Goal: Transaction & Acquisition: Purchase product/service

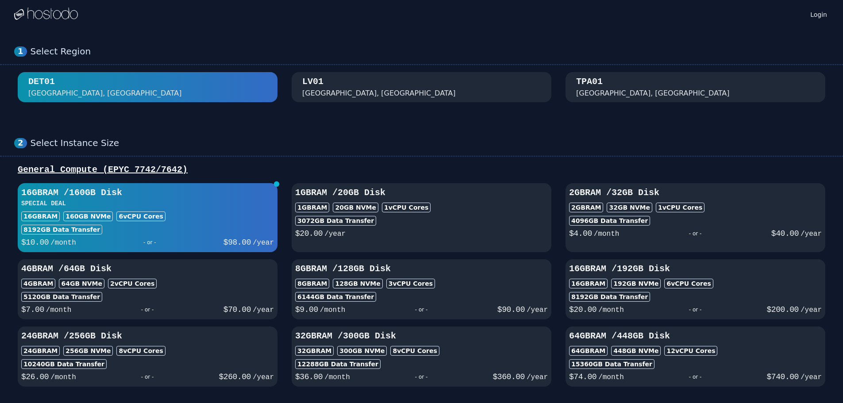
scroll to position [44, 0]
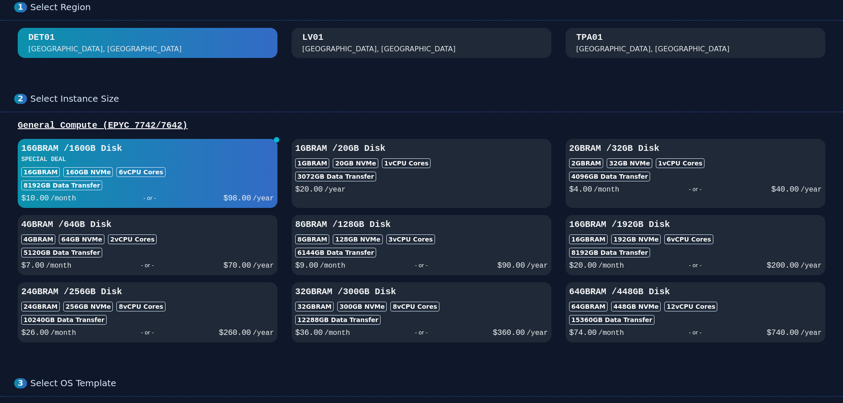
click at [631, 227] on h3 "16GB RAM / 192 GB Disk" at bounding box center [695, 225] width 253 height 12
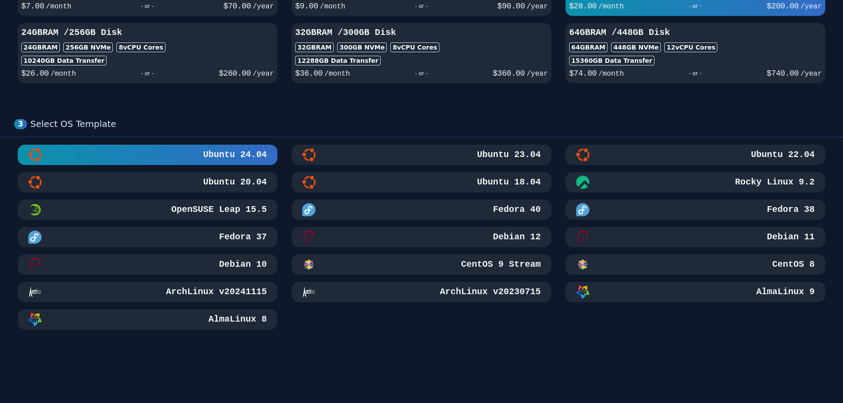
scroll to position [38, 0]
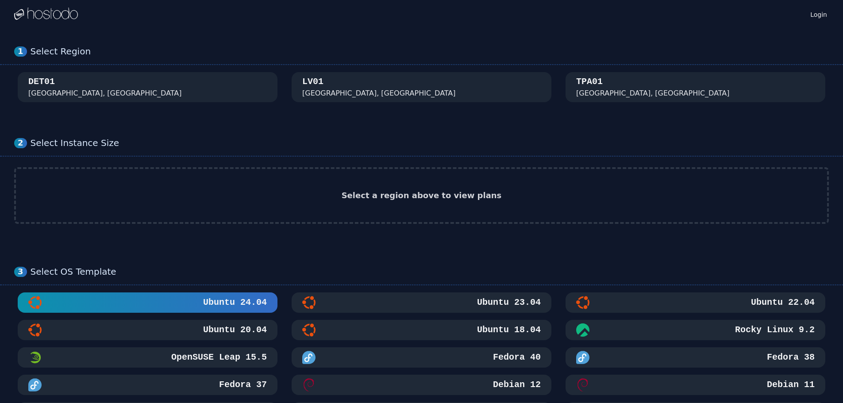
click at [597, 108] on div "1 Select Region [GEOGRAPHIC_DATA]" at bounding box center [421, 74] width 843 height 92
click at [598, 97] on div "[GEOGRAPHIC_DATA], [GEOGRAPHIC_DATA]" at bounding box center [653, 93] width 154 height 11
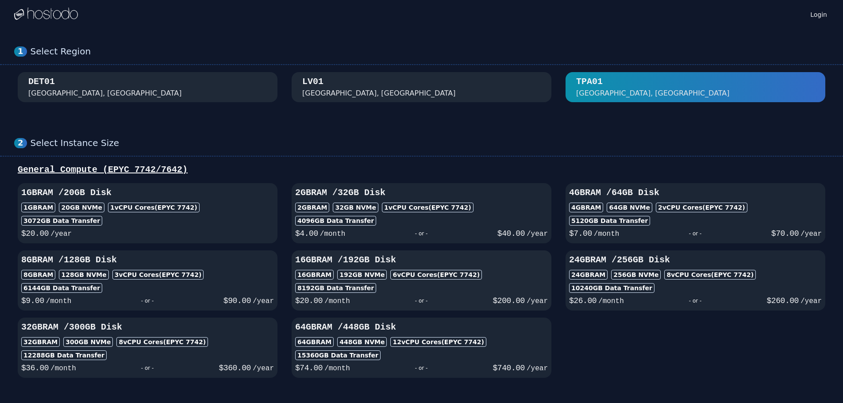
click at [489, 270] on div "16GB RAM 192 GB NVMe 6 vCPU Cores (EPYC 7742)" at bounding box center [421, 275] width 253 height 10
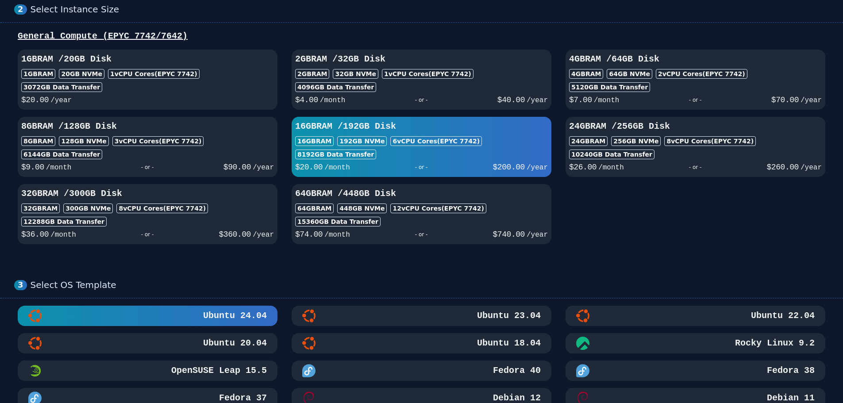
scroll to position [266, 0]
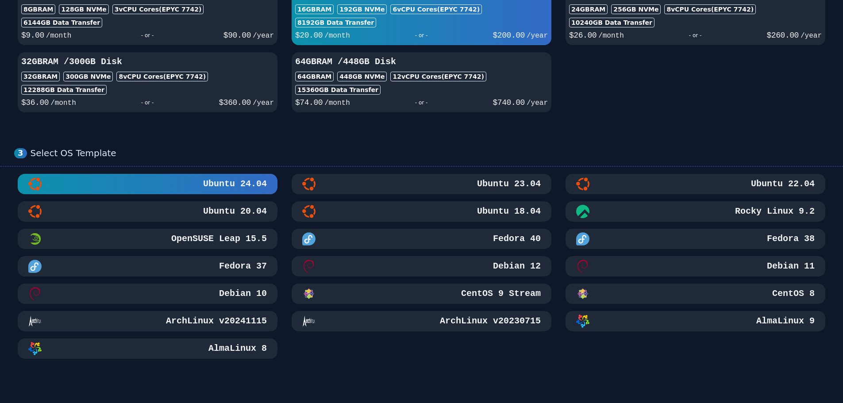
click at [762, 321] on h3 "AlmaLinux 9" at bounding box center [785, 321] width 60 height 12
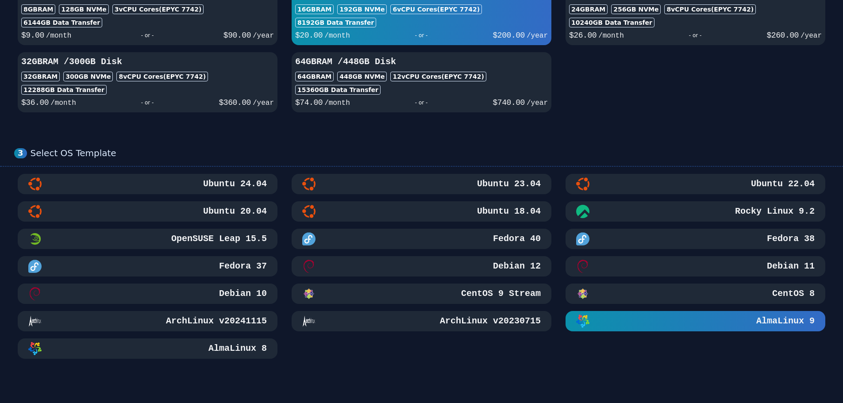
scroll to position [531, 0]
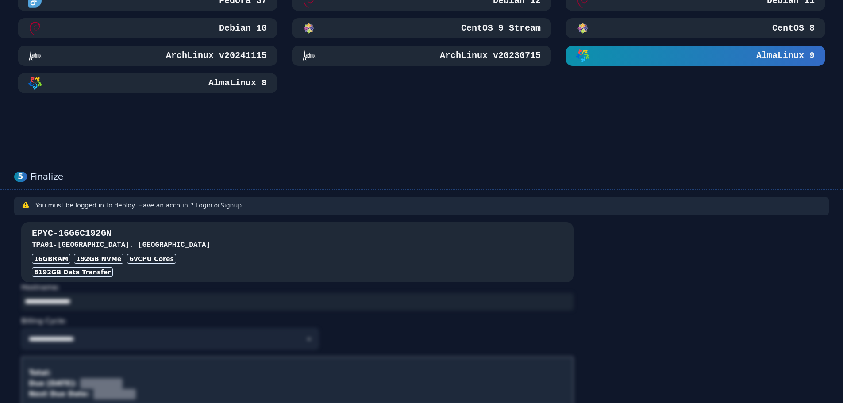
click at [139, 240] on h3 "TPA01 - Tampa, FL" at bounding box center [297, 245] width 531 height 11
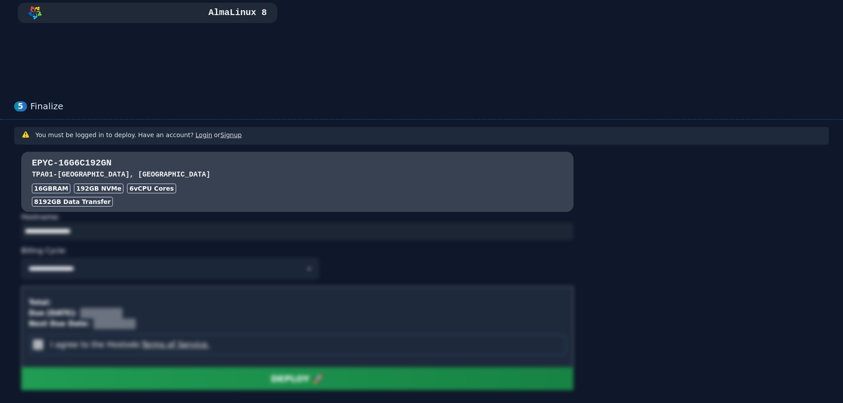
scroll to position [649, 0]
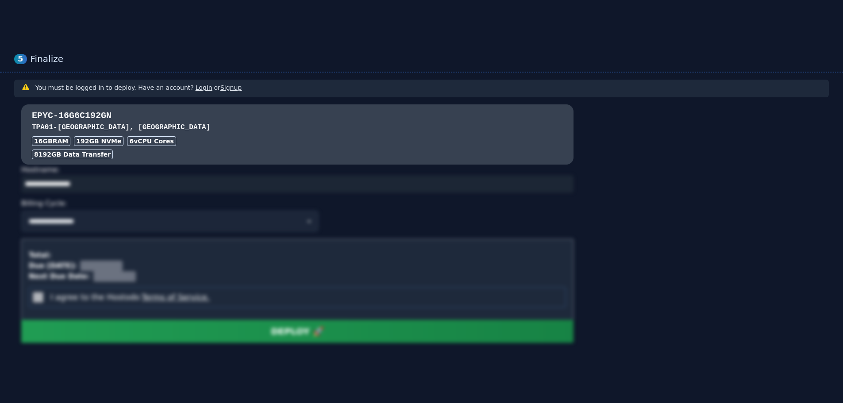
click at [197, 89] on link "Login" at bounding box center [204, 87] width 17 height 7
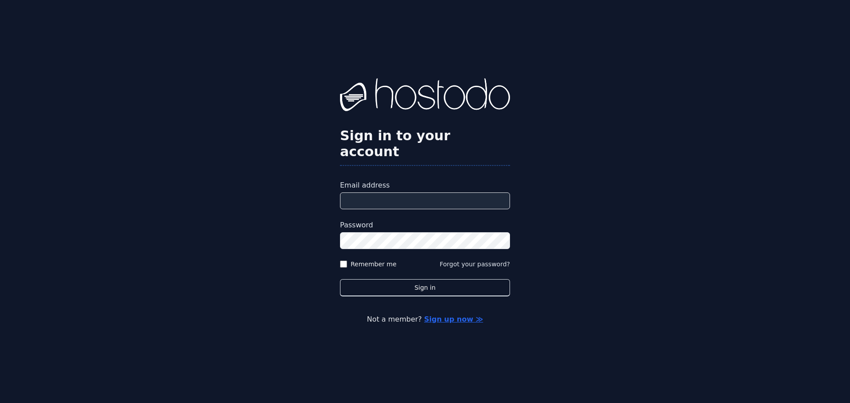
type input "**********"
click at [386, 200] on input "**********" at bounding box center [425, 201] width 170 height 17
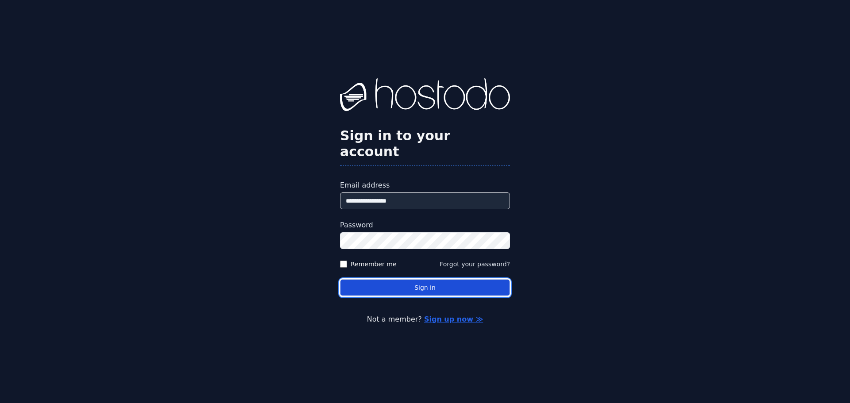
click at [430, 283] on button "Sign in" at bounding box center [425, 287] width 170 height 17
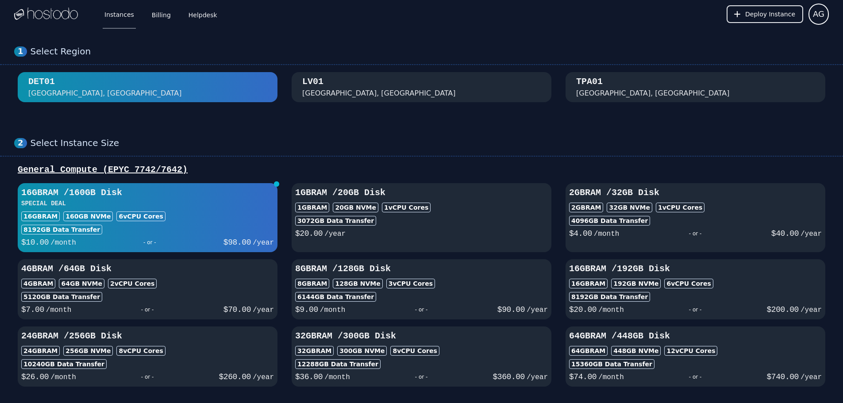
click at [724, 299] on div "8192 GB Data Transfer" at bounding box center [695, 297] width 253 height 10
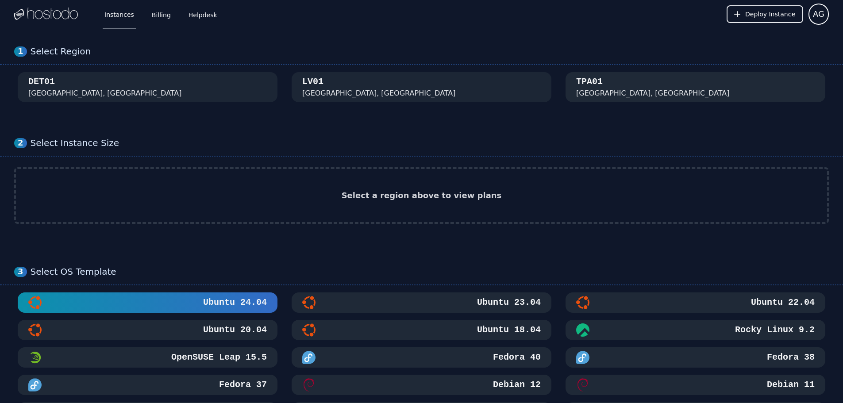
click at [576, 93] on div "TPA01 [GEOGRAPHIC_DATA], [GEOGRAPHIC_DATA]" at bounding box center [696, 87] width 260 height 23
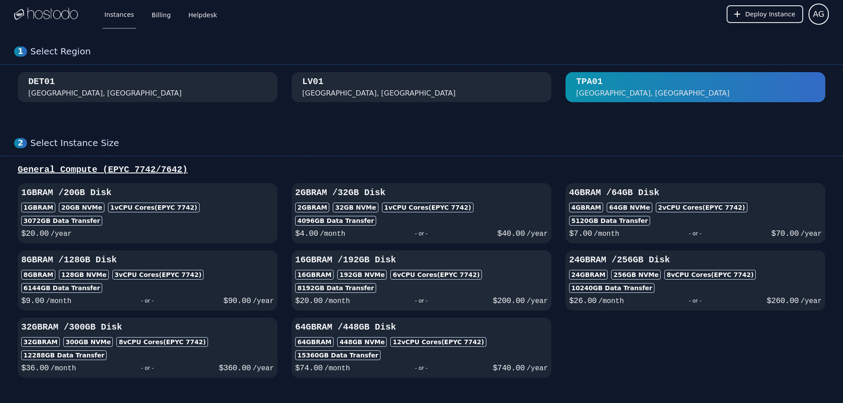
click at [424, 259] on h3 "16GB RAM / 192 GB Disk" at bounding box center [421, 260] width 253 height 12
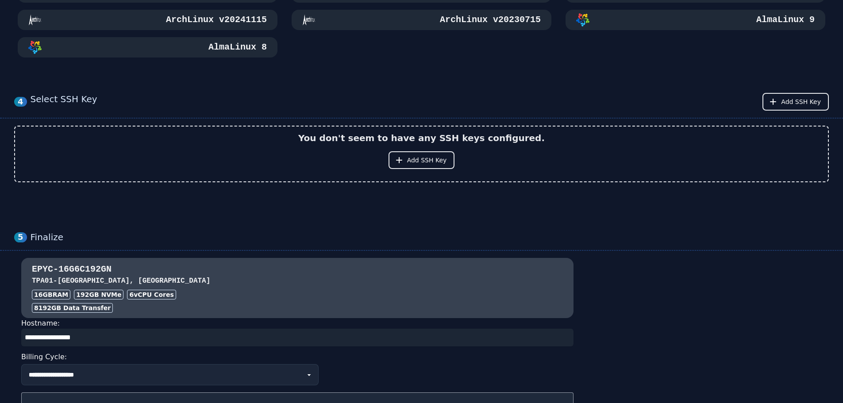
scroll to position [708, 0]
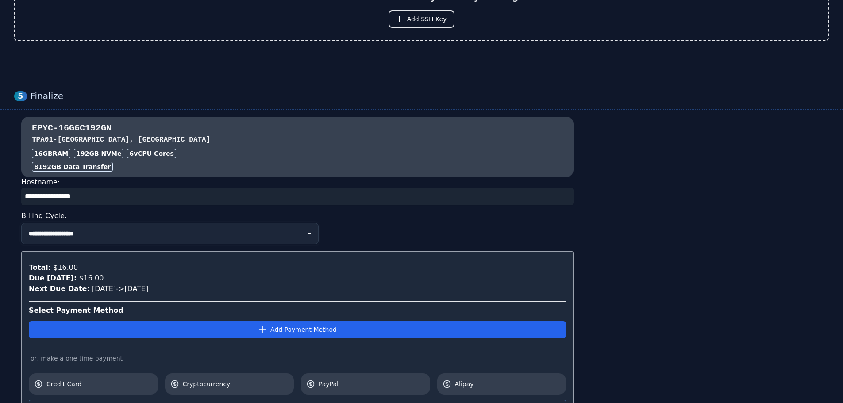
click at [164, 239] on select "**********" at bounding box center [169, 233] width 297 height 21
click at [171, 235] on select "**********" at bounding box center [169, 233] width 297 height 21
click at [126, 200] on input "input" at bounding box center [297, 197] width 552 height 18
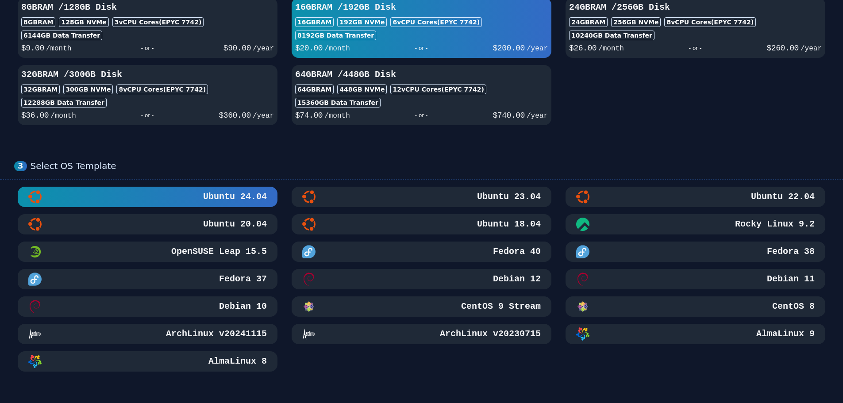
scroll to position [246, 0]
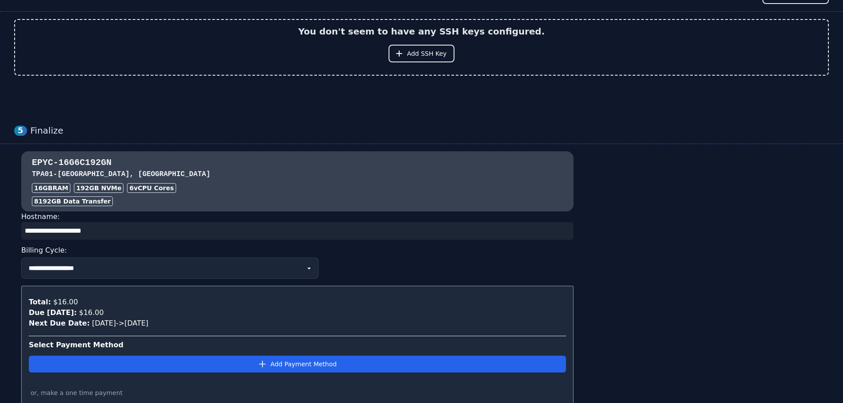
scroll to position [753, 0]
